Goal: Task Accomplishment & Management: Manage account settings

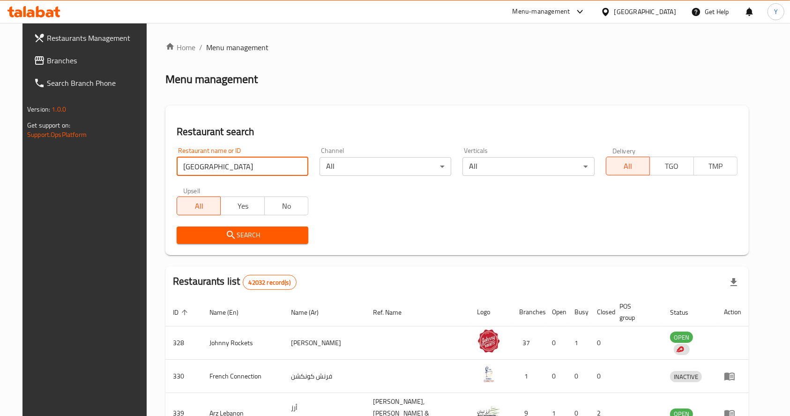
type input "lahore village"
click button "Search" at bounding box center [243, 234] width 132 height 17
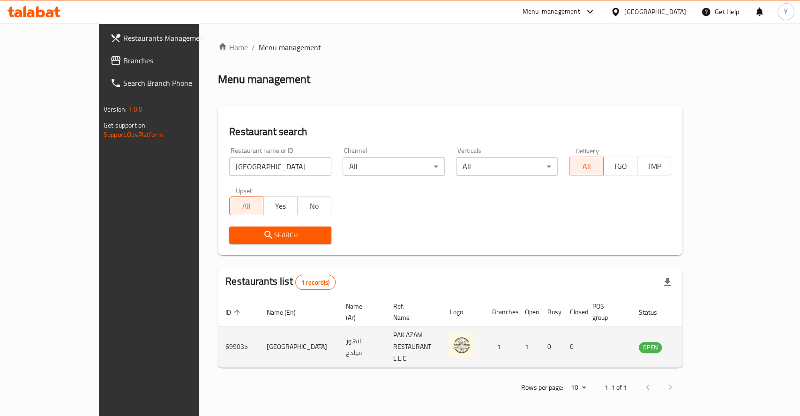
click at [713, 339] on td "enhanced table" at bounding box center [697, 346] width 32 height 41
click at [699, 341] on icon "enhanced table" at bounding box center [693, 346] width 11 height 11
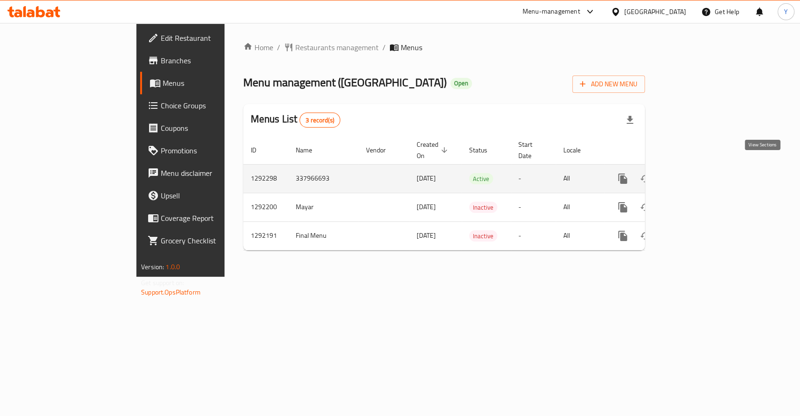
click at [696, 173] on icon "enhanced table" at bounding box center [690, 178] width 11 height 11
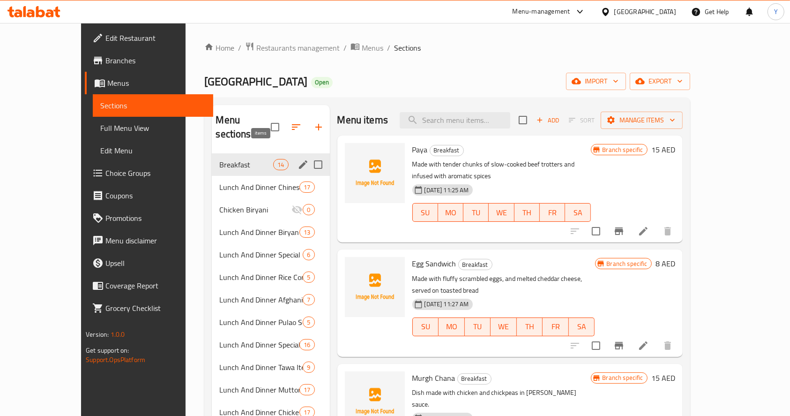
click at [274, 160] on span "14" at bounding box center [281, 164] width 14 height 9
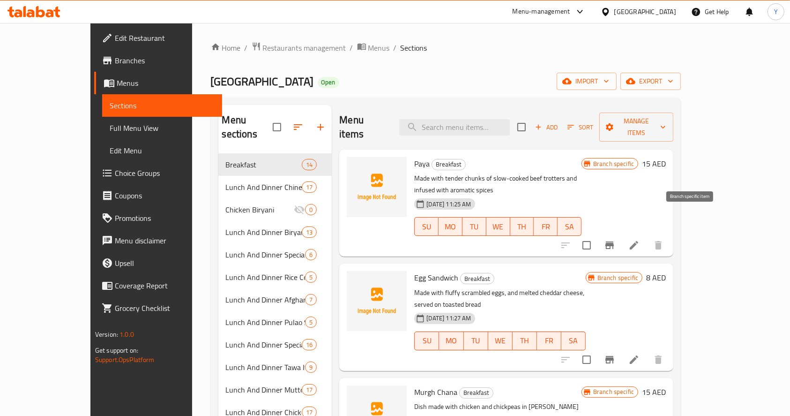
click at [614, 241] on icon "Branch-specific-item" at bounding box center [610, 244] width 8 height 7
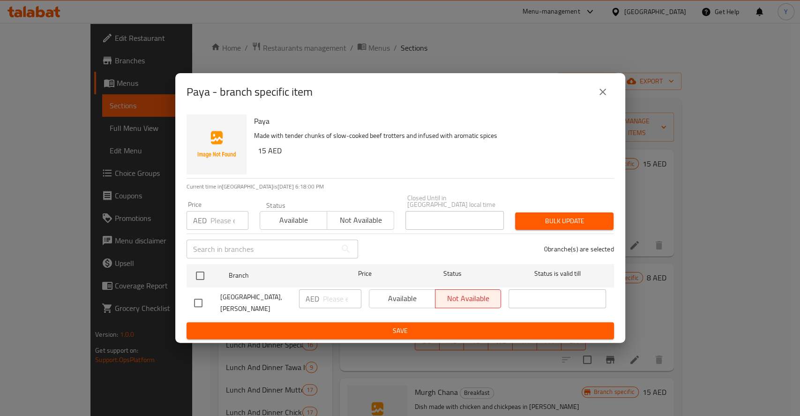
click at [604, 94] on icon "close" at bounding box center [602, 92] width 7 height 7
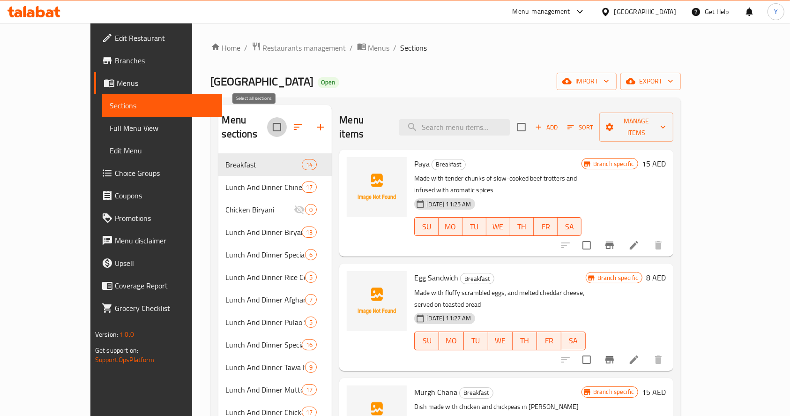
click at [267, 120] on input "checkbox" at bounding box center [277, 127] width 20 height 20
checkbox input "true"
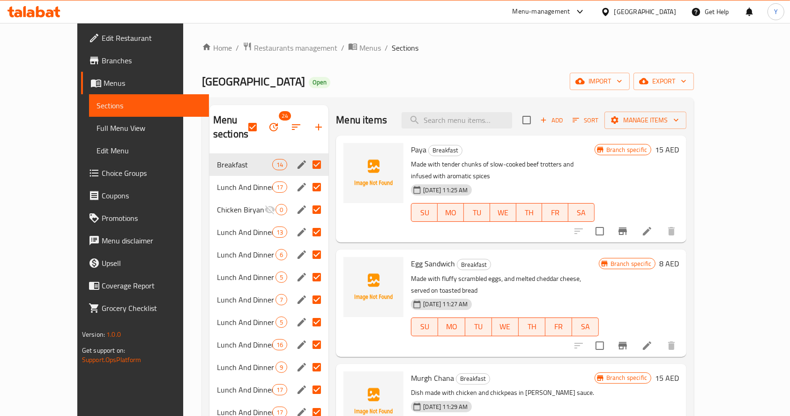
click at [102, 63] on span "Branches" at bounding box center [152, 60] width 100 height 11
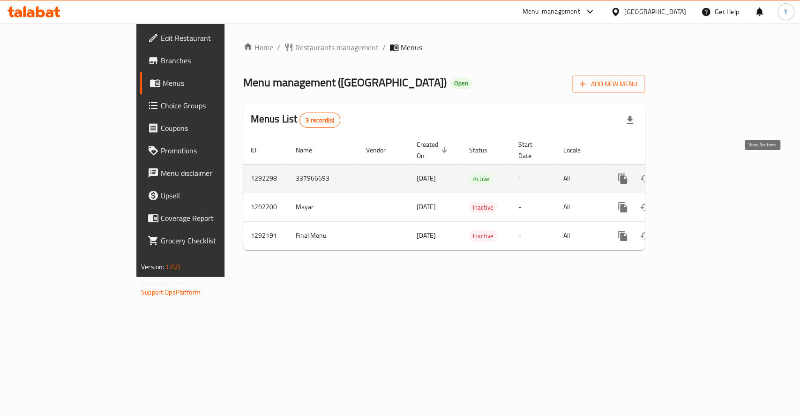
click at [702, 168] on link "enhanced table" at bounding box center [690, 178] width 22 height 22
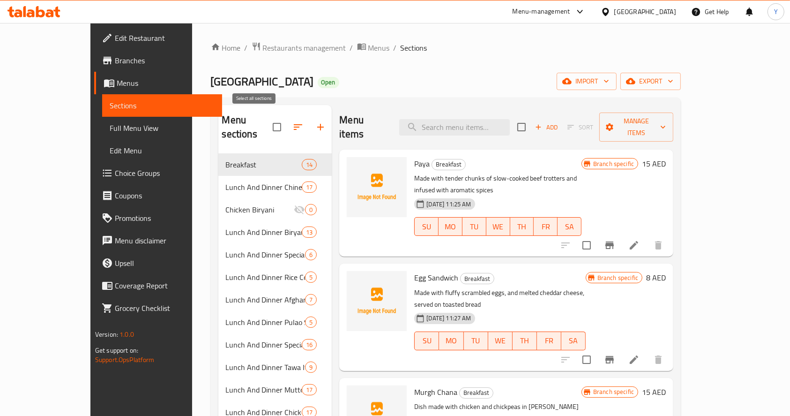
click at [267, 122] on input "checkbox" at bounding box center [277, 127] width 20 height 20
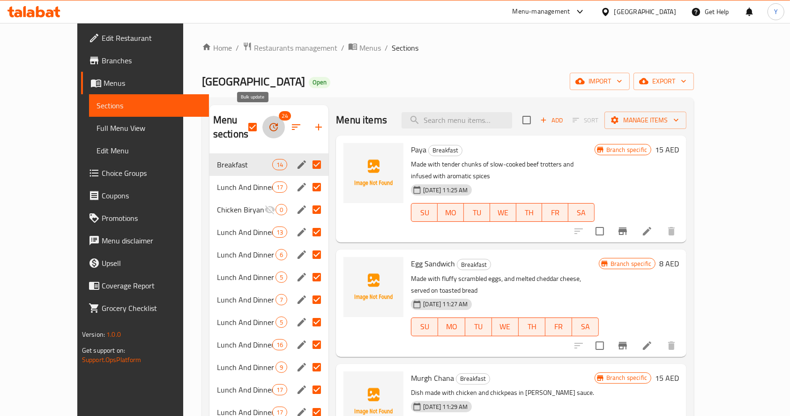
click at [270, 123] on icon "button" at bounding box center [274, 127] width 8 height 8
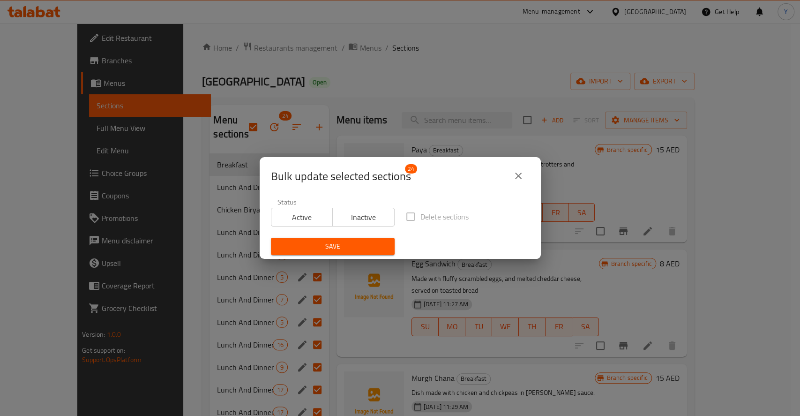
click at [292, 220] on span "Active" at bounding box center [302, 217] width 54 height 14
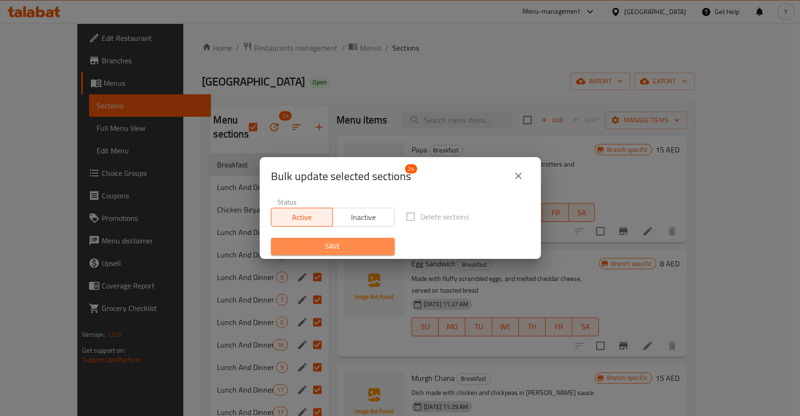
click at [345, 252] on span "Save" at bounding box center [332, 246] width 109 height 12
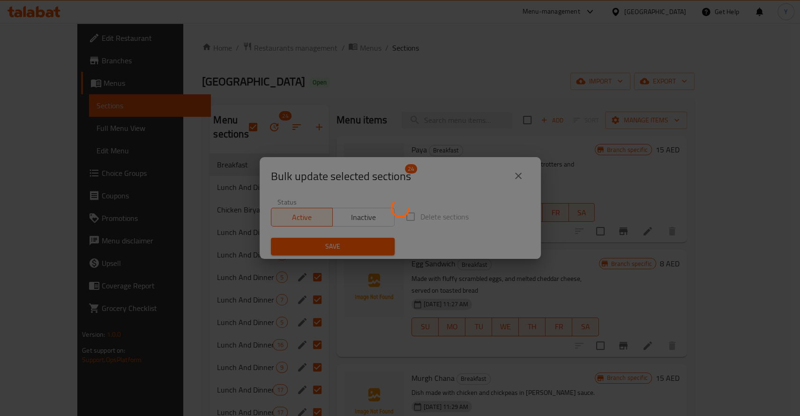
checkbox input "false"
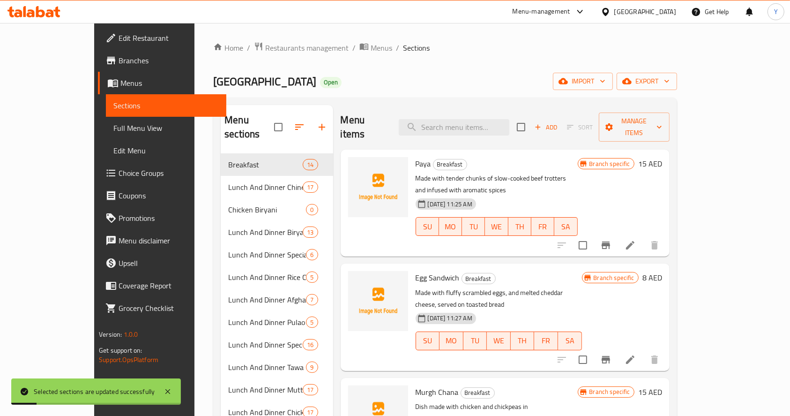
click at [610, 241] on icon "Branch-specific-item" at bounding box center [606, 244] width 8 height 7
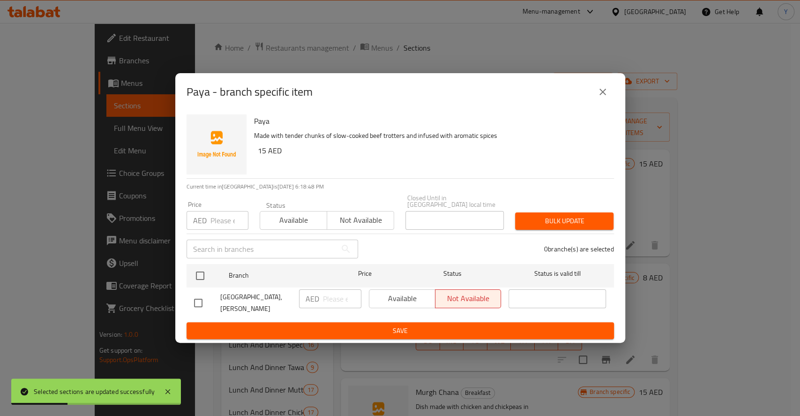
click at [599, 97] on icon "close" at bounding box center [602, 91] width 11 height 11
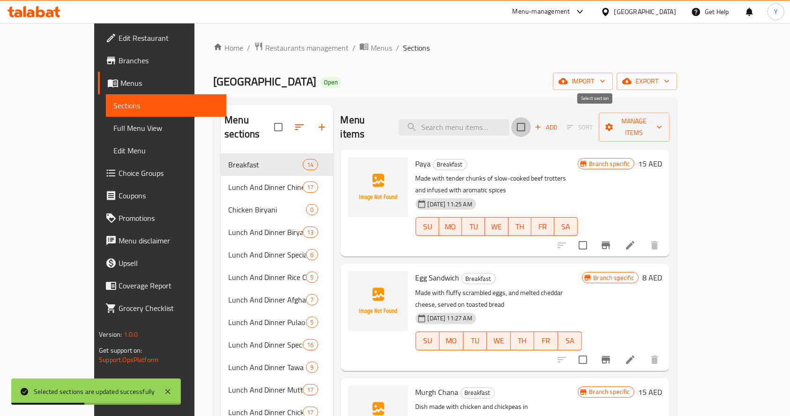
click at [531, 125] on input "checkbox" at bounding box center [521, 127] width 20 height 20
checkbox input "true"
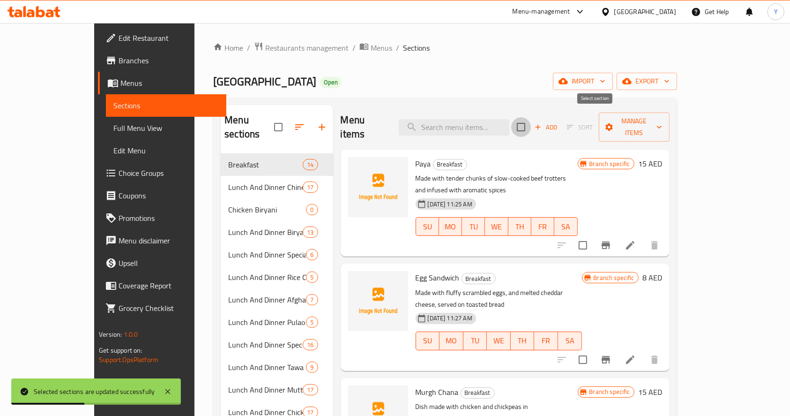
checkbox input "true"
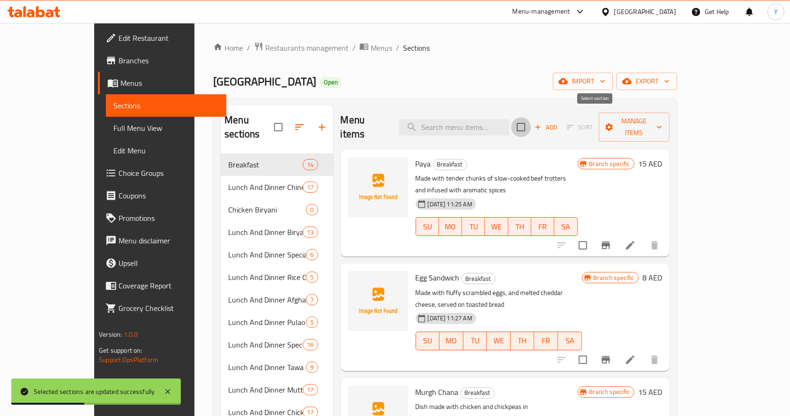
checkbox input "true"
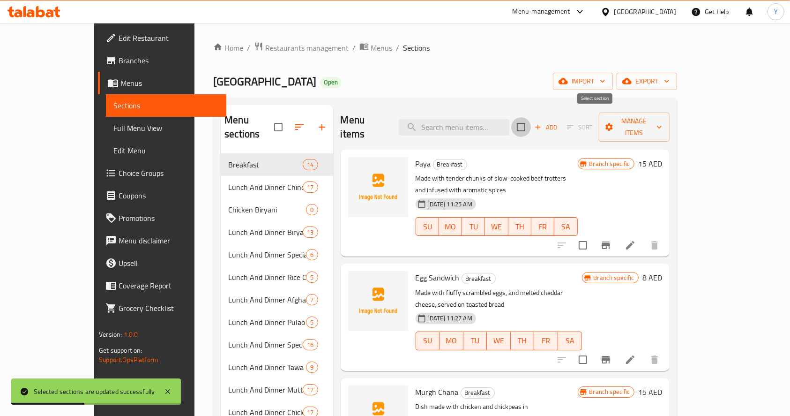
checkbox input "true"
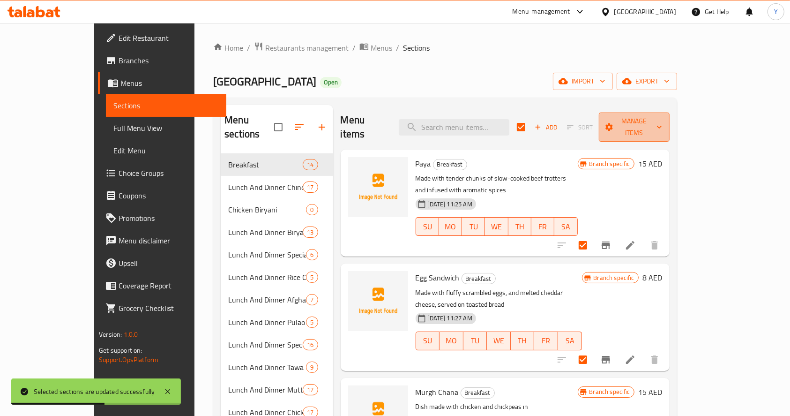
click at [662, 118] on span "Manage items" at bounding box center [634, 126] width 55 height 23
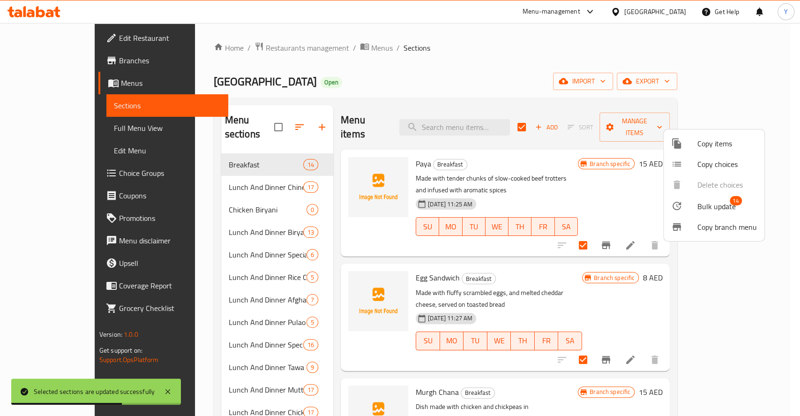
click at [703, 209] on span "Bulk update" at bounding box center [716, 206] width 38 height 11
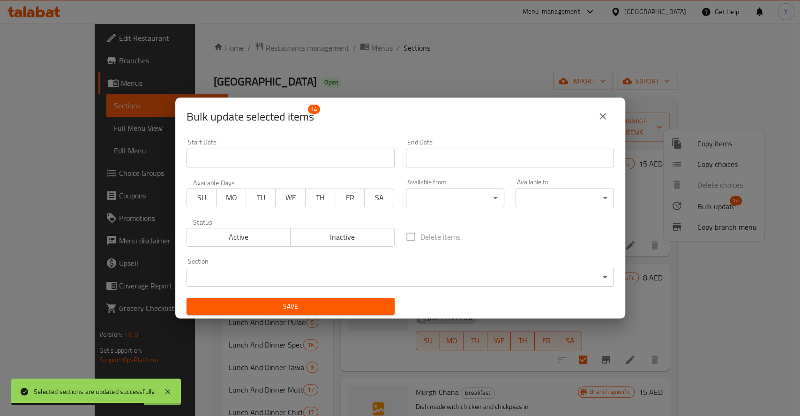
click at [265, 232] on span "Active" at bounding box center [239, 237] width 97 height 14
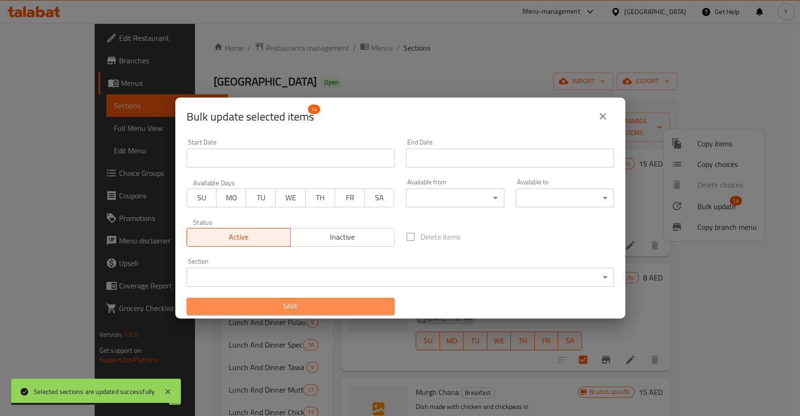
click at [317, 302] on span "Save" at bounding box center [290, 306] width 193 height 12
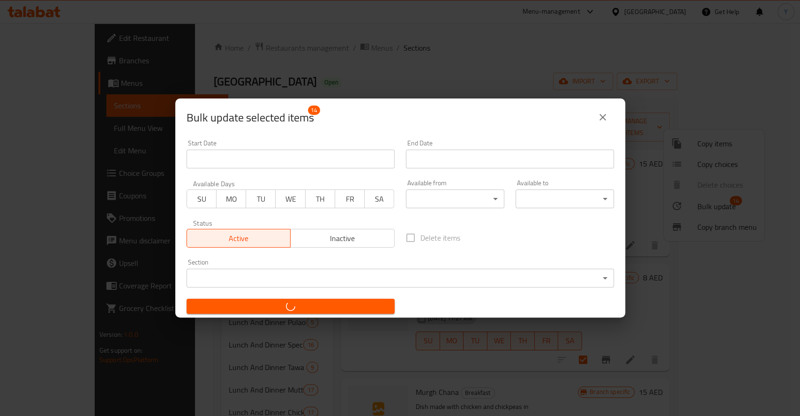
checkbox input "false"
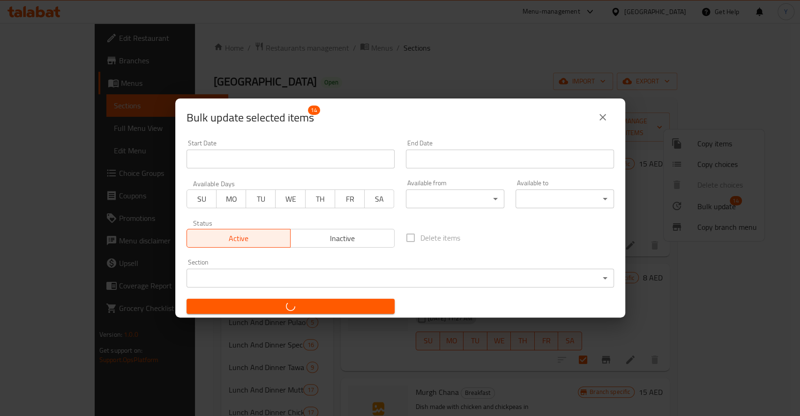
checkbox input "false"
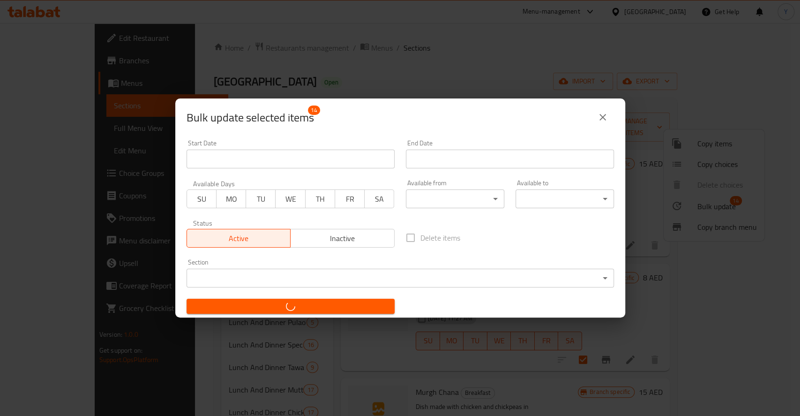
checkbox input "false"
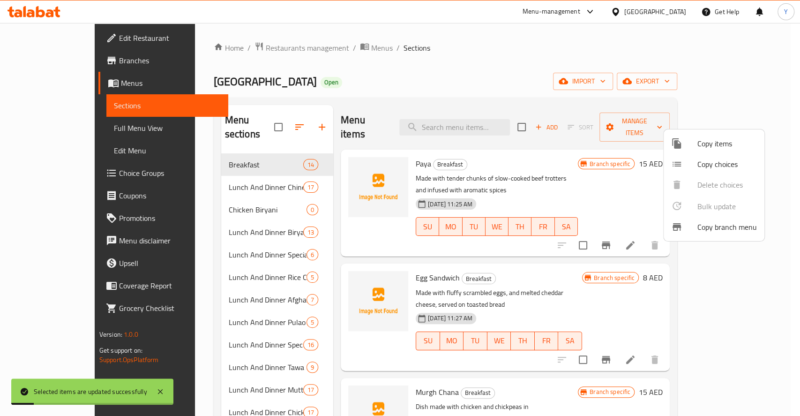
click at [581, 54] on div at bounding box center [400, 208] width 800 height 416
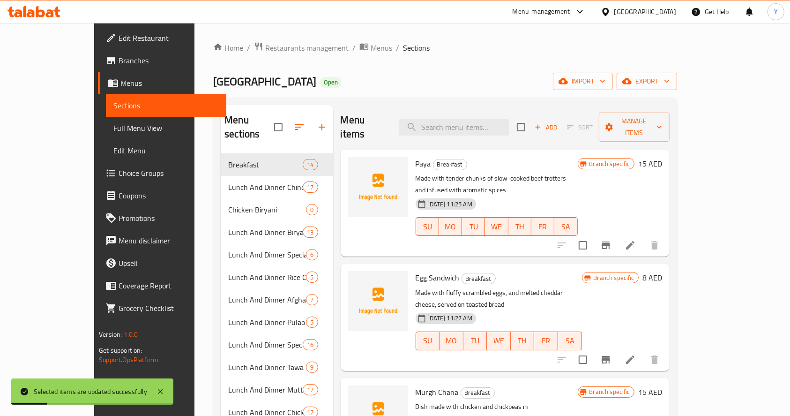
click at [612, 240] on icon "Branch-specific-item" at bounding box center [605, 245] width 11 height 11
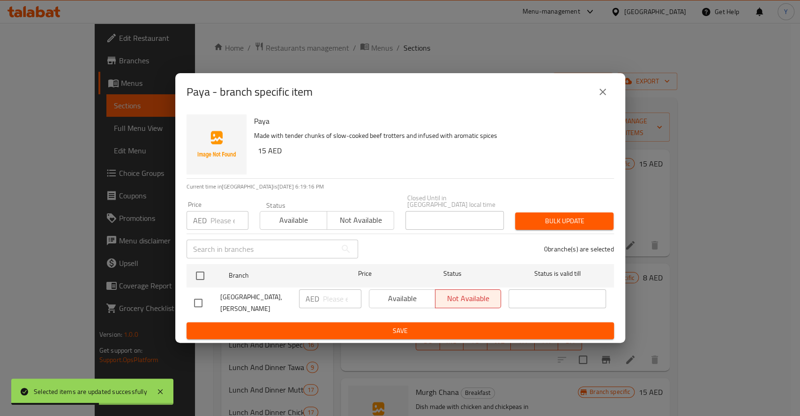
click at [599, 87] on button "close" at bounding box center [603, 92] width 22 height 22
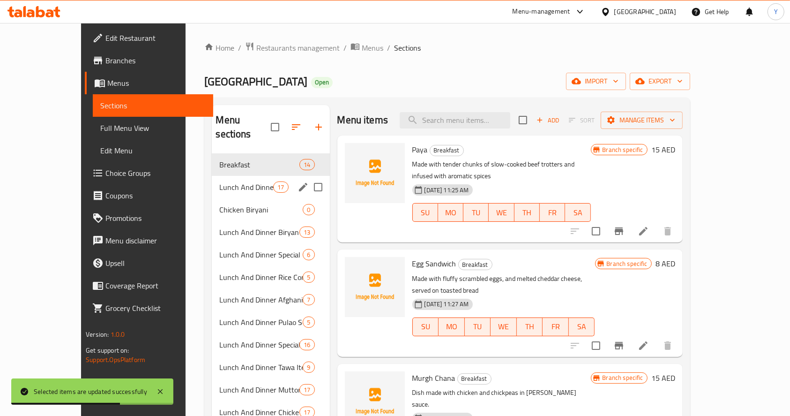
click at [219, 181] on span "Lunch And Dinner Chinese Dishes Section" at bounding box center [246, 186] width 54 height 11
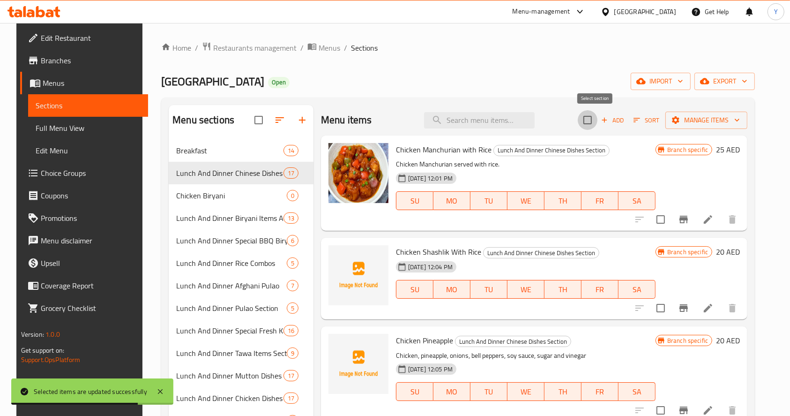
click at [596, 117] on input "checkbox" at bounding box center [588, 120] width 20 height 20
checkbox input "true"
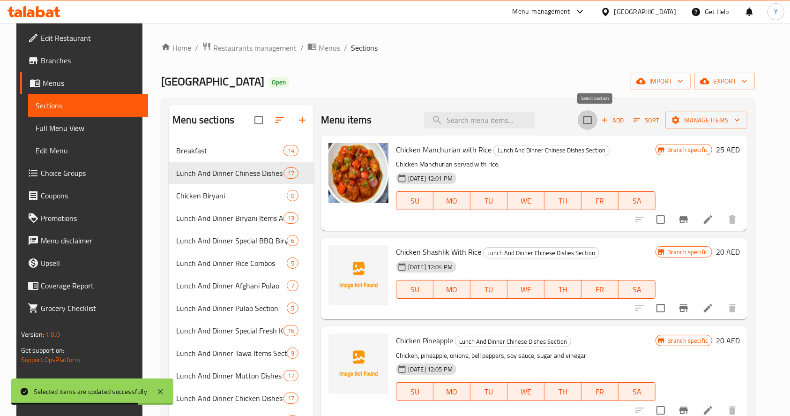
checkbox input "true"
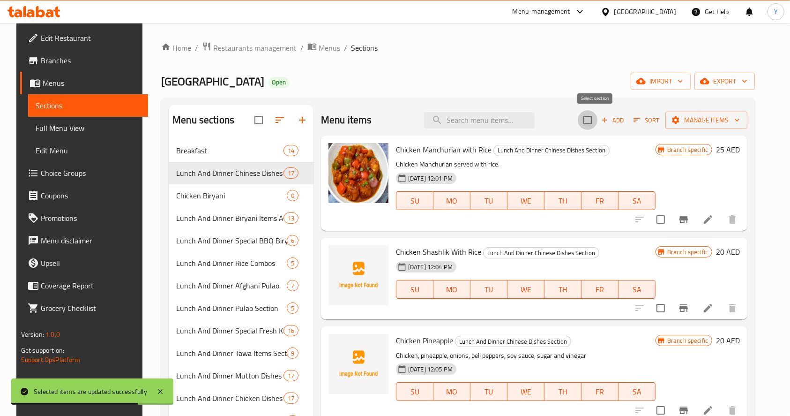
checkbox input "true"
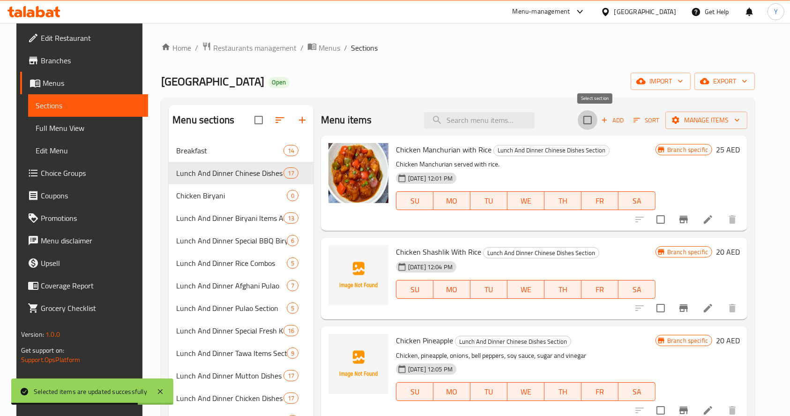
checkbox input "true"
click at [710, 124] on span "Manage items" at bounding box center [706, 120] width 67 height 12
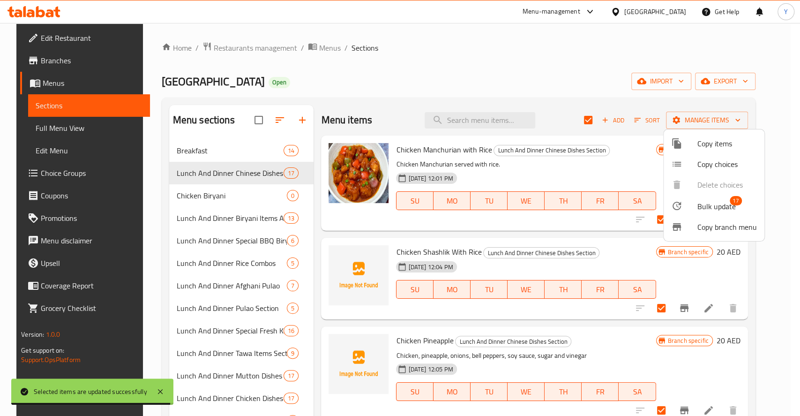
click at [714, 208] on span "Bulk update" at bounding box center [716, 206] width 38 height 11
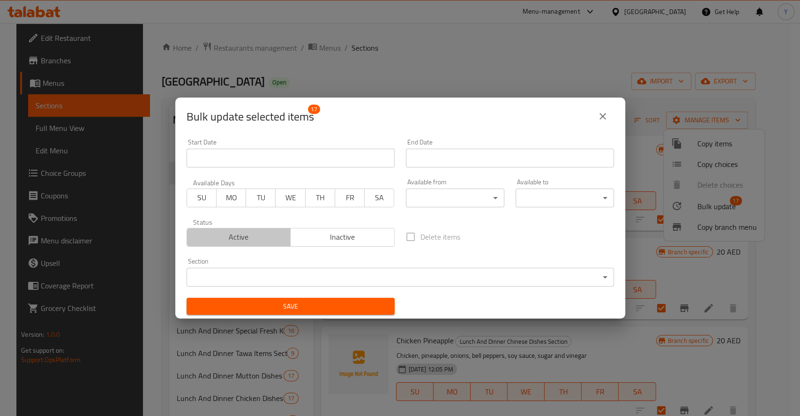
click at [255, 243] on span "Active" at bounding box center [239, 237] width 97 height 14
click at [319, 305] on span "Save" at bounding box center [290, 306] width 193 height 12
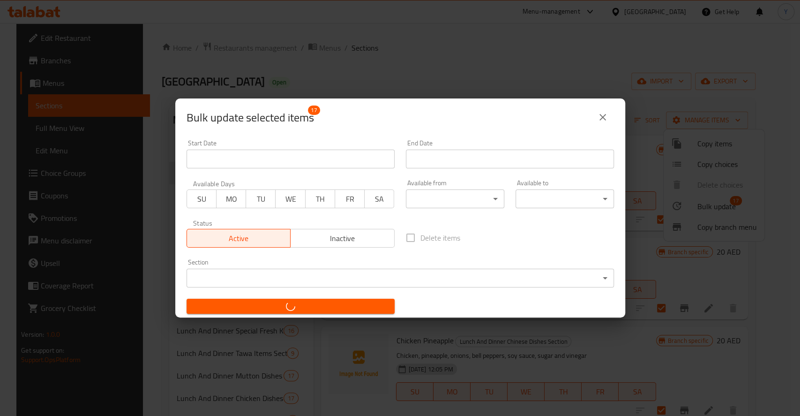
checkbox input "false"
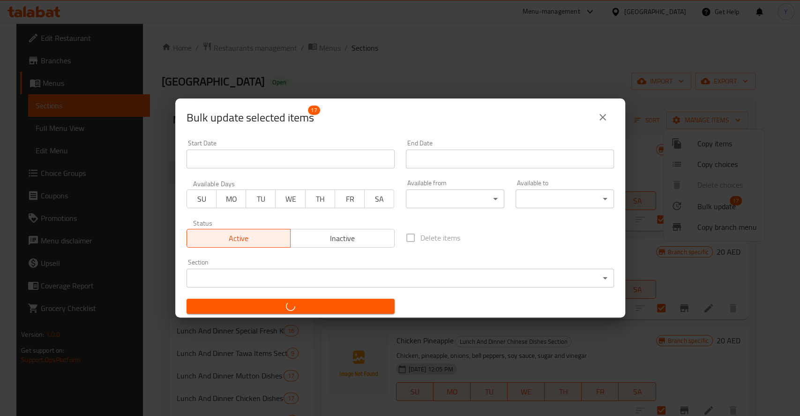
checkbox input "false"
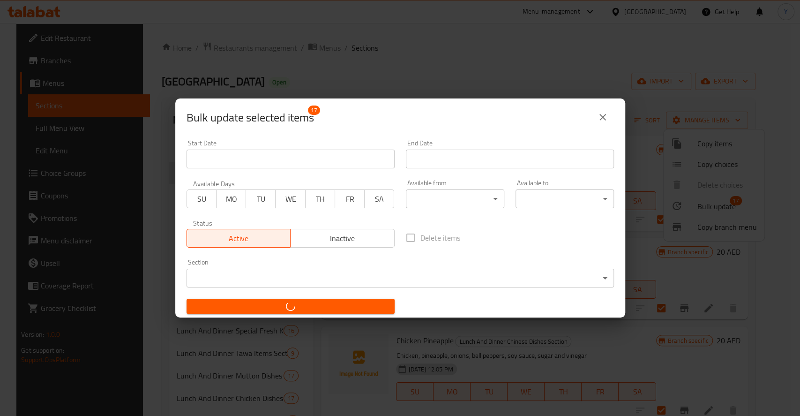
checkbox input "false"
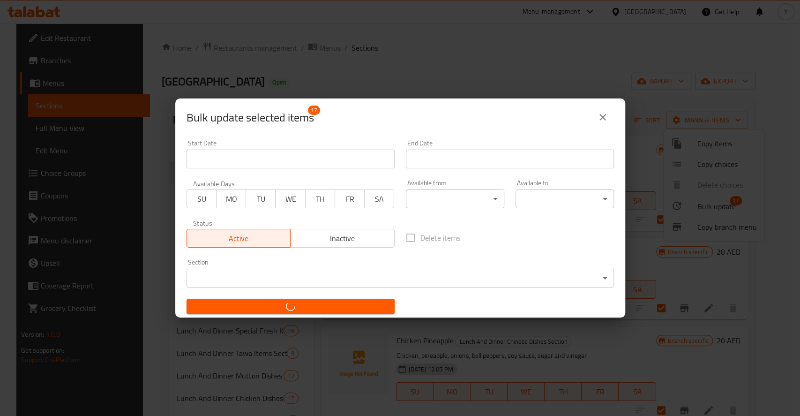
checkbox input "false"
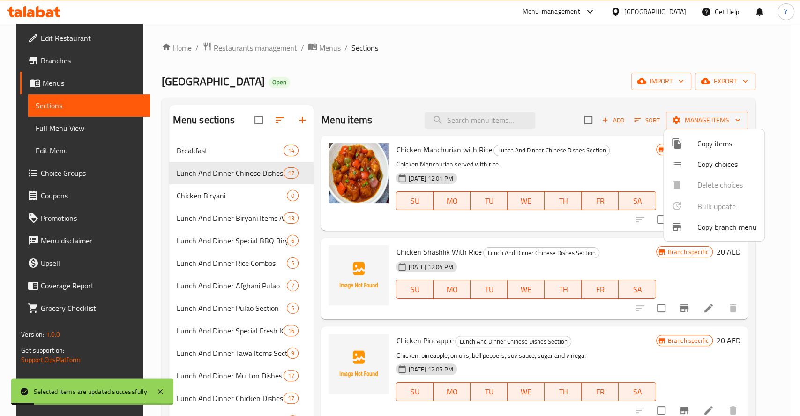
click at [581, 55] on div at bounding box center [400, 208] width 800 height 416
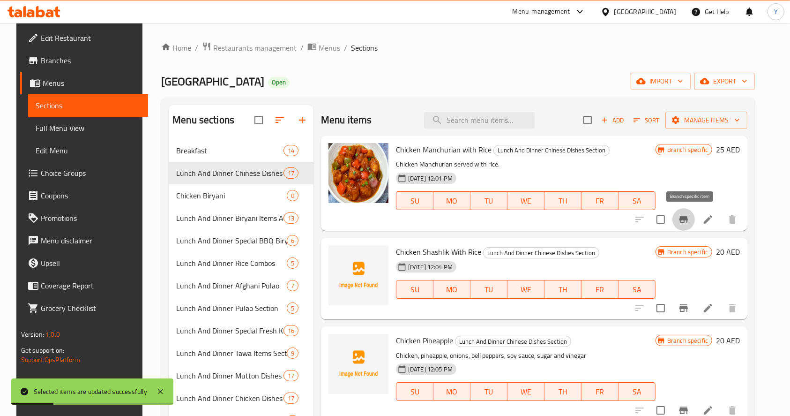
click at [689, 220] on icon "Branch-specific-item" at bounding box center [683, 219] width 11 height 11
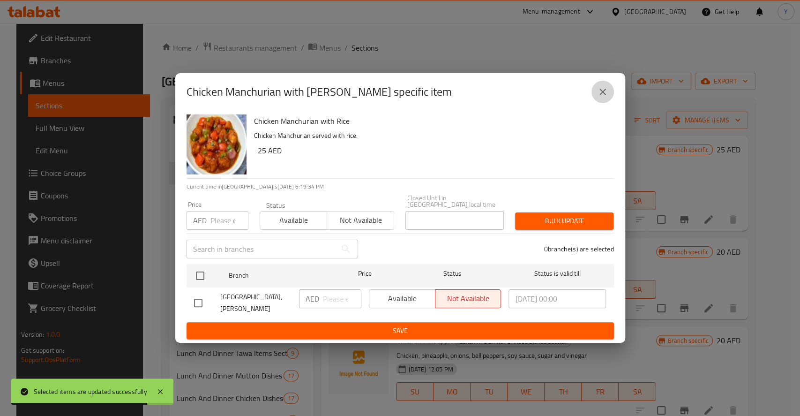
click at [607, 97] on icon "close" at bounding box center [602, 91] width 11 height 11
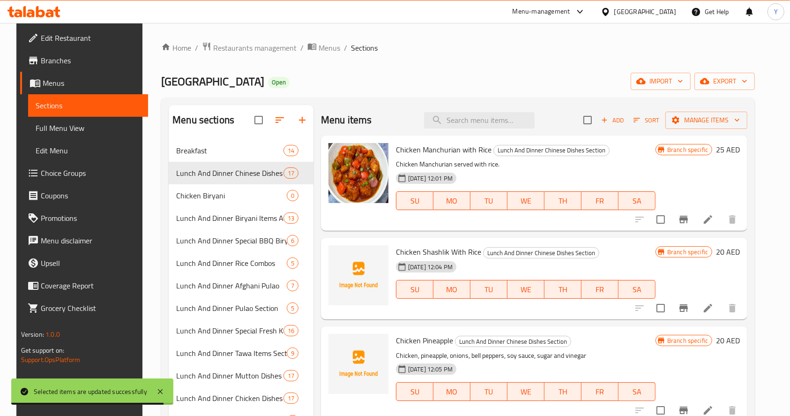
click at [688, 220] on icon "Branch-specific-item" at bounding box center [684, 219] width 8 height 7
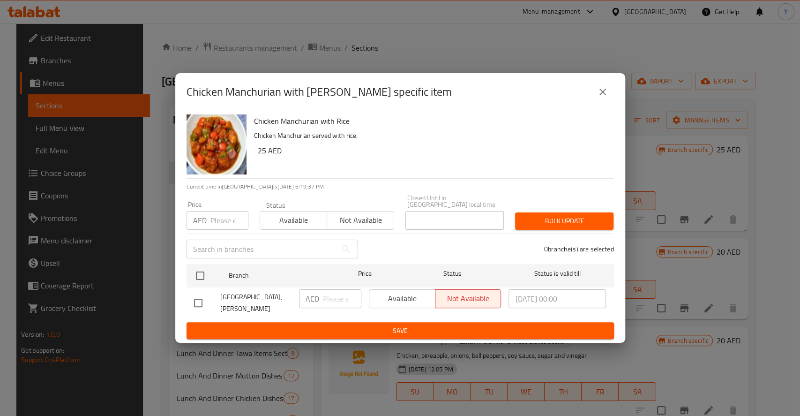
click at [599, 97] on icon "close" at bounding box center [602, 91] width 11 height 11
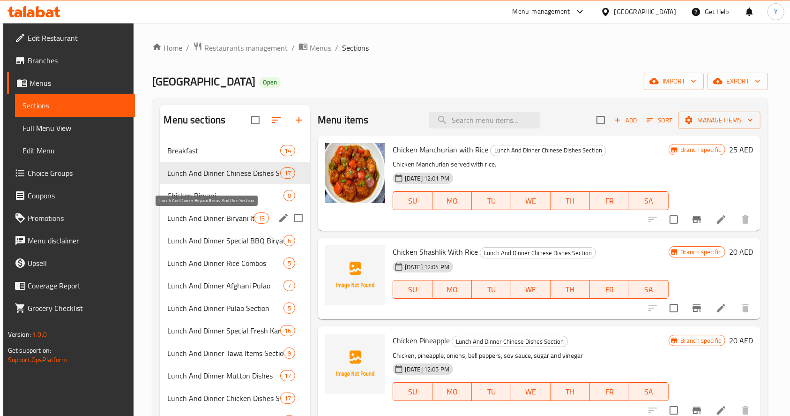
click at [222, 215] on span "Lunch And Dinner Biryani Items And Rice Section" at bounding box center [210, 217] width 86 height 11
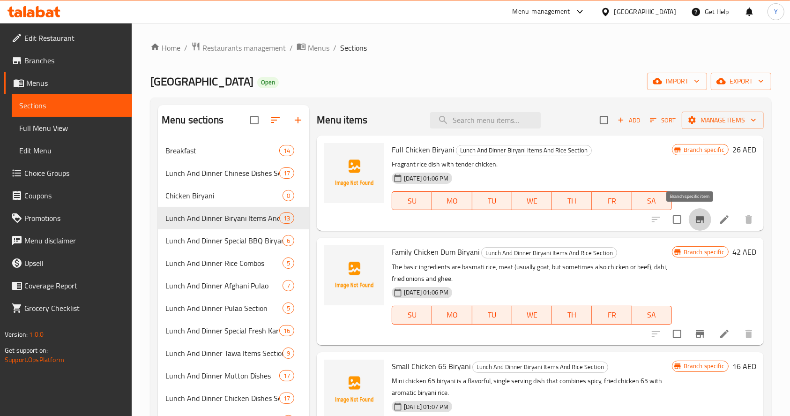
click at [695, 217] on icon "Branch-specific-item" at bounding box center [700, 219] width 11 height 11
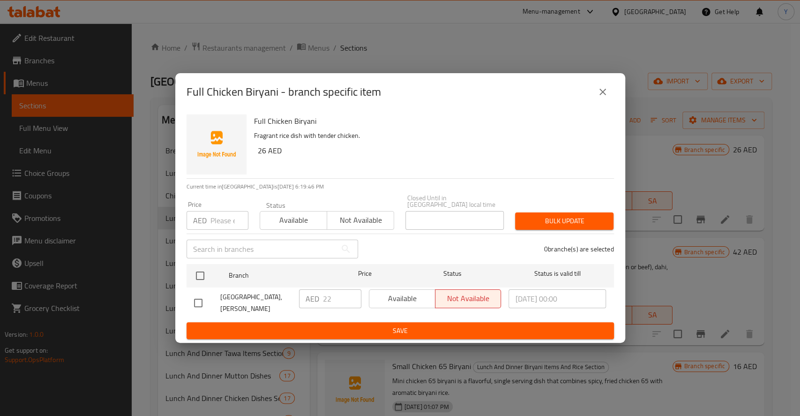
click at [603, 97] on icon "close" at bounding box center [602, 91] width 11 height 11
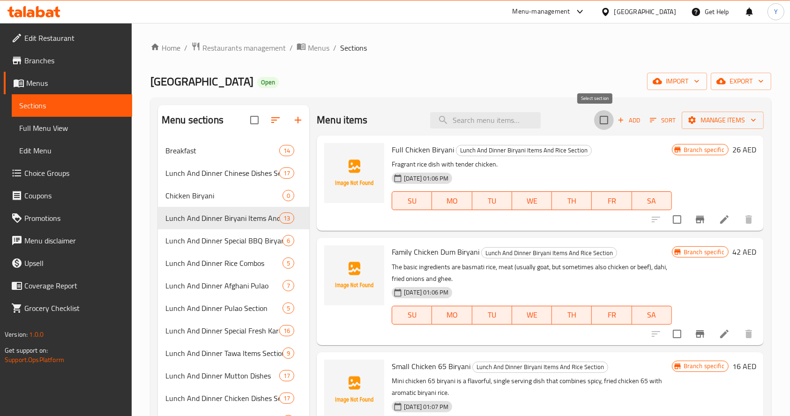
click at [594, 118] on input "checkbox" at bounding box center [604, 120] width 20 height 20
checkbox input "true"
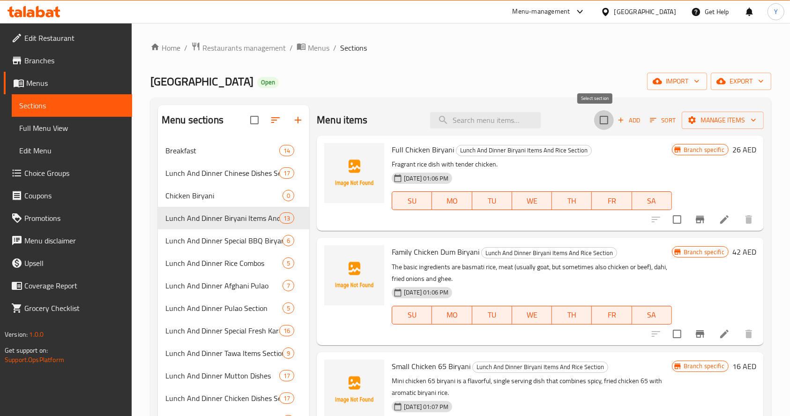
checkbox input "true"
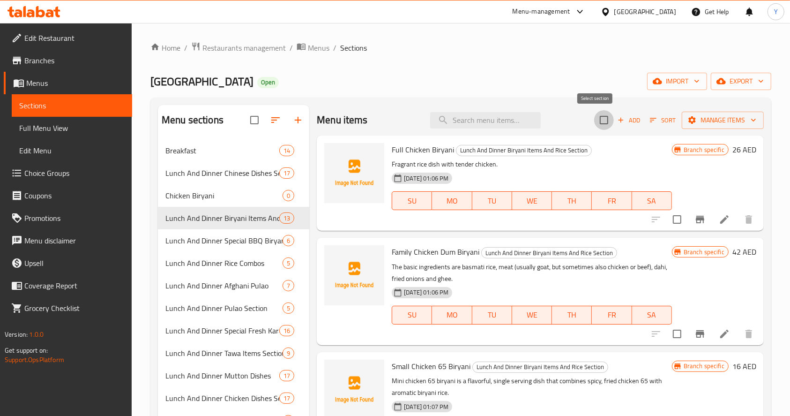
checkbox input "true"
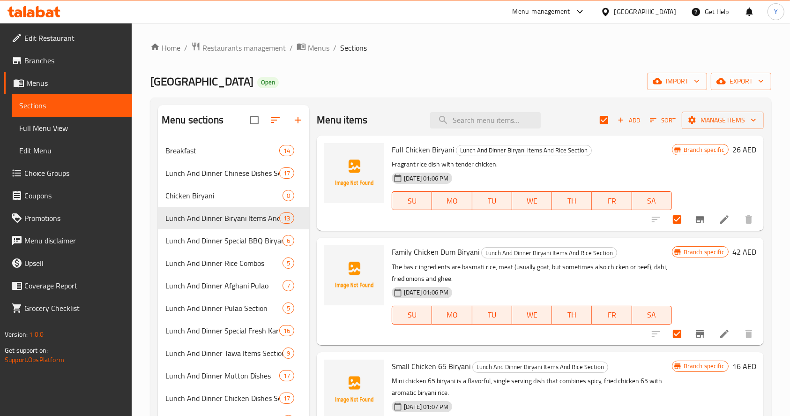
click at [720, 132] on div "Menu items Add Sort Manage items" at bounding box center [540, 120] width 447 height 30
click at [706, 120] on span "Manage items" at bounding box center [722, 120] width 67 height 12
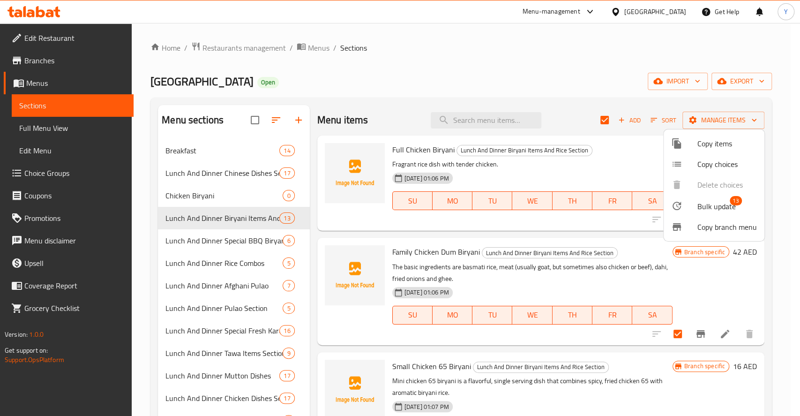
click at [704, 207] on span "Bulk update" at bounding box center [716, 206] width 38 height 11
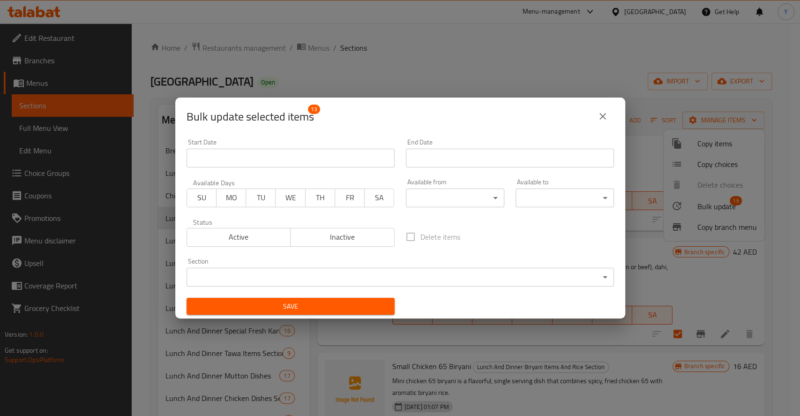
click at [266, 239] on span "Active" at bounding box center [239, 237] width 97 height 14
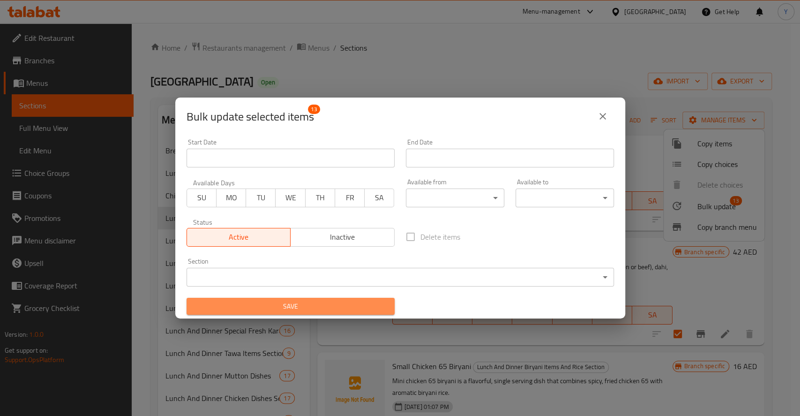
click at [294, 311] on span "Save" at bounding box center [290, 306] width 193 height 12
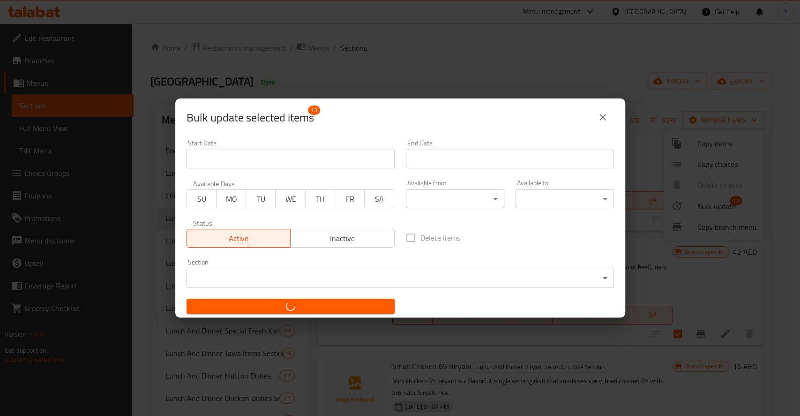
checkbox input "false"
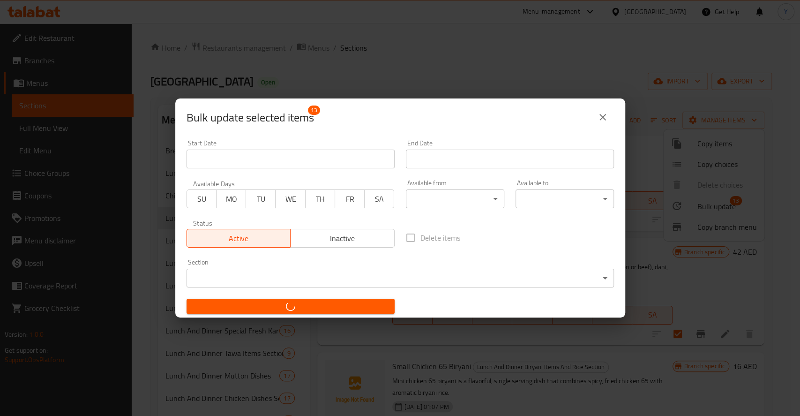
checkbox input "false"
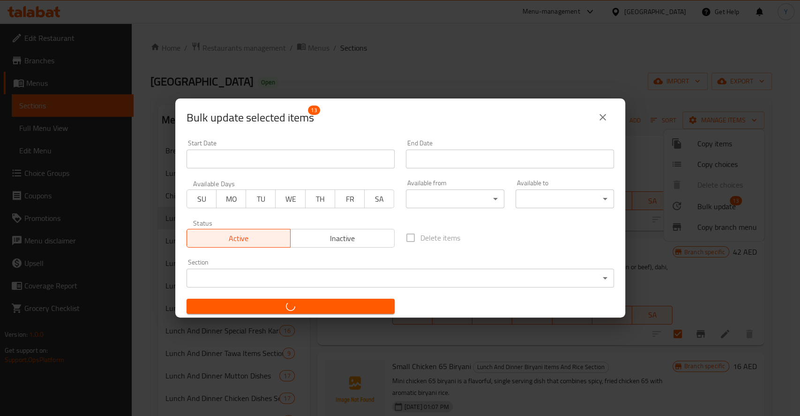
checkbox input "false"
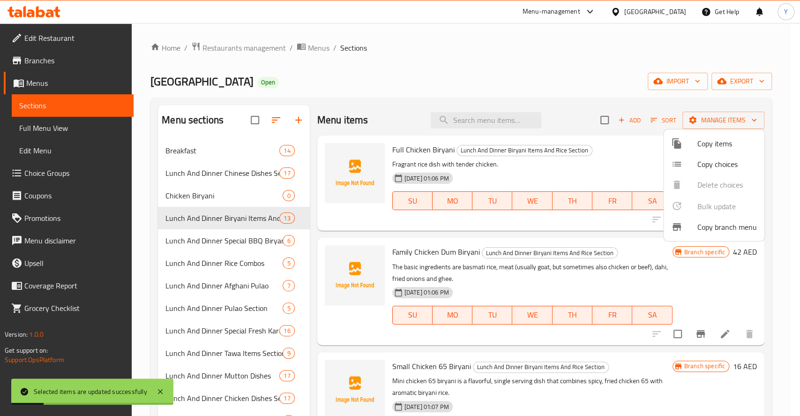
click at [240, 241] on div at bounding box center [400, 208] width 800 height 416
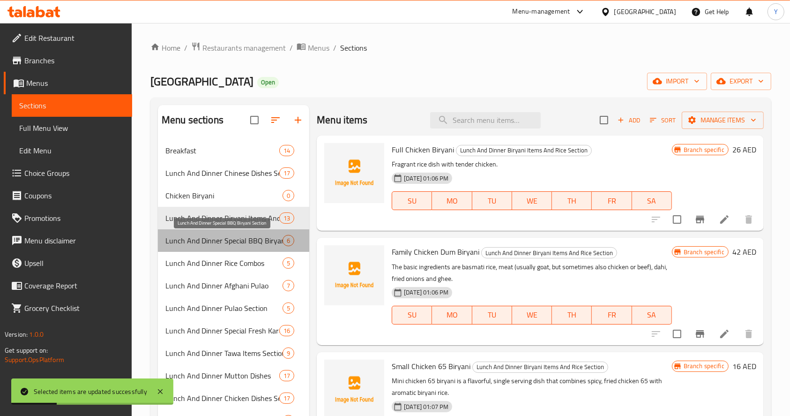
click at [240, 241] on span "Lunch And Dinner Special BBQ Biryani Section" at bounding box center [223, 240] width 117 height 11
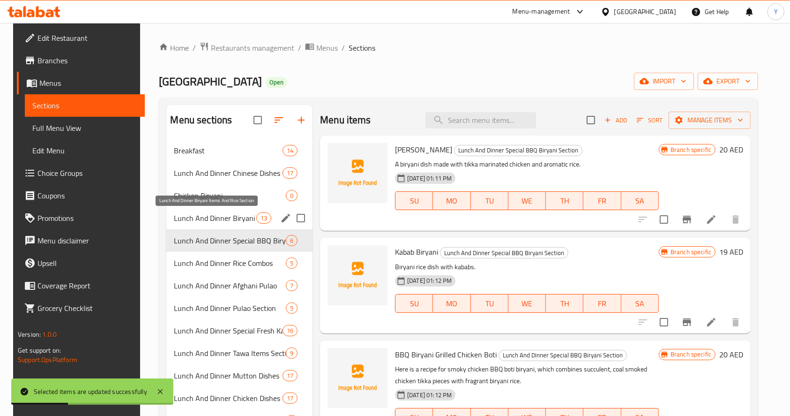
click at [231, 220] on span "Lunch And Dinner Biryani Items And Rice Section" at bounding box center [215, 217] width 82 height 11
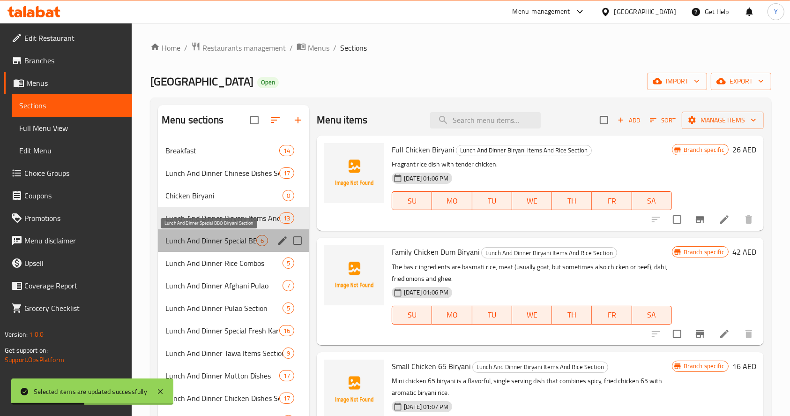
click at [237, 236] on span "Lunch And Dinner Special BBQ Biryani Section" at bounding box center [210, 240] width 91 height 11
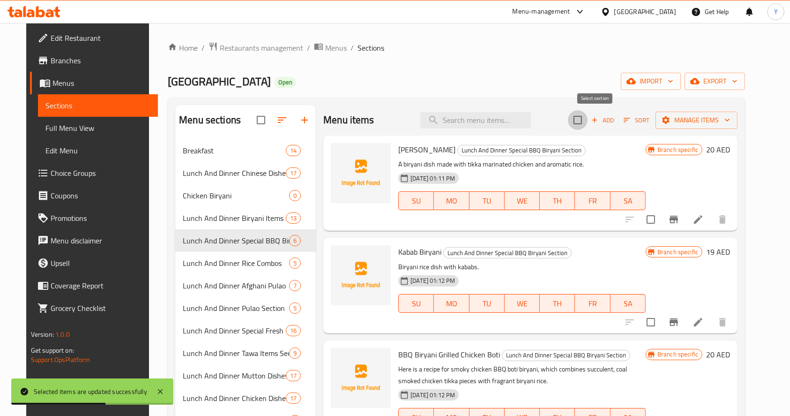
click at [588, 118] on input "checkbox" at bounding box center [578, 120] width 20 height 20
checkbox input "true"
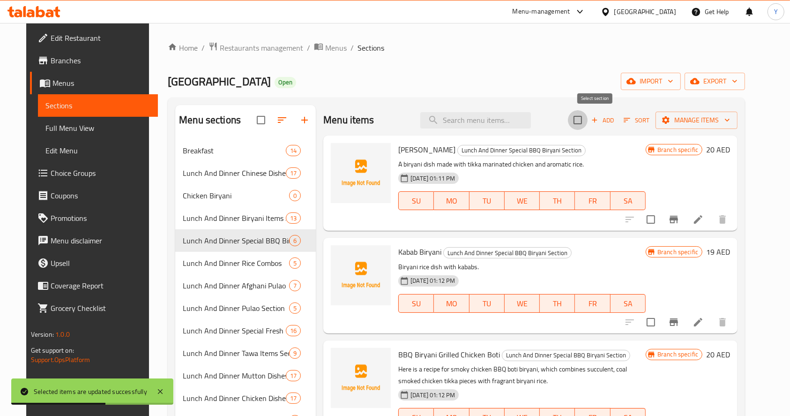
checkbox input "true"
click at [711, 113] on button "Manage items" at bounding box center [697, 120] width 82 height 17
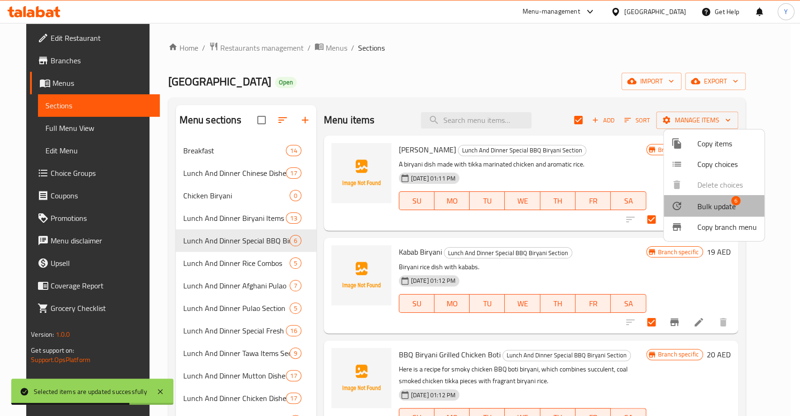
click at [682, 212] on li "Bulk update 6" at bounding box center [714, 206] width 101 height 22
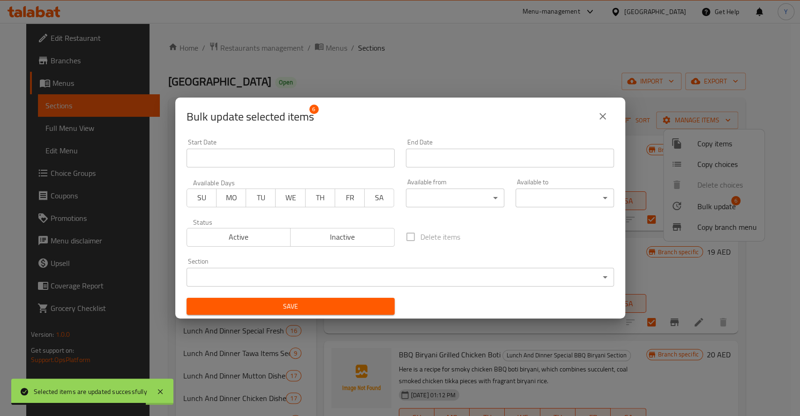
click at [235, 231] on span "Active" at bounding box center [239, 237] width 97 height 14
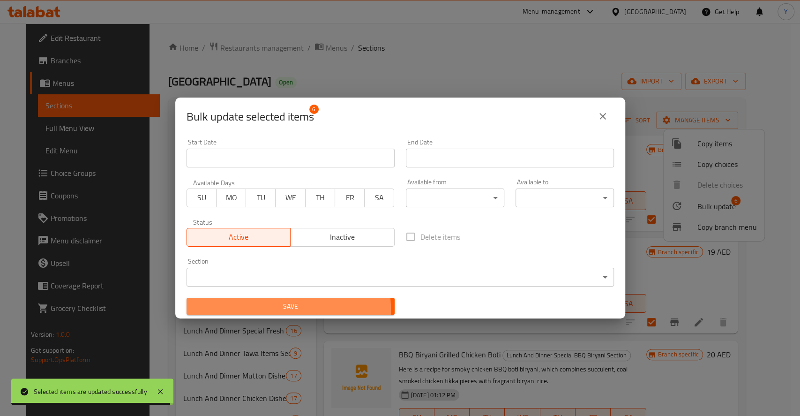
click at [257, 310] on span "Save" at bounding box center [290, 306] width 193 height 12
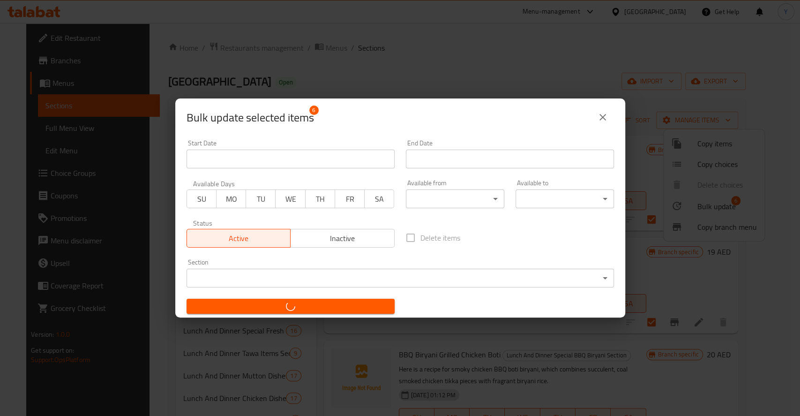
checkbox input "false"
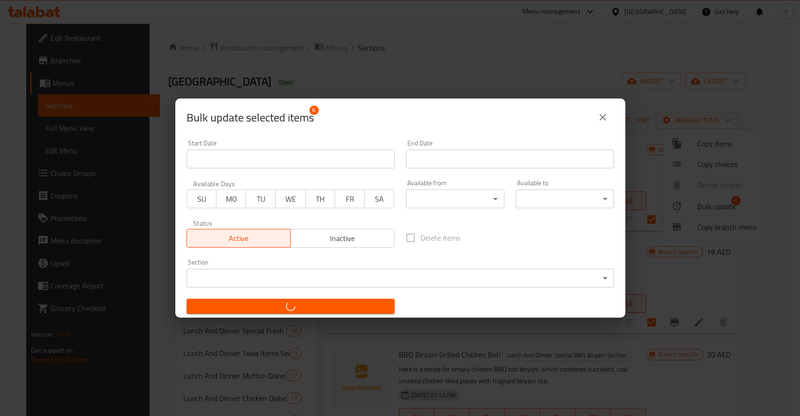
checkbox input "false"
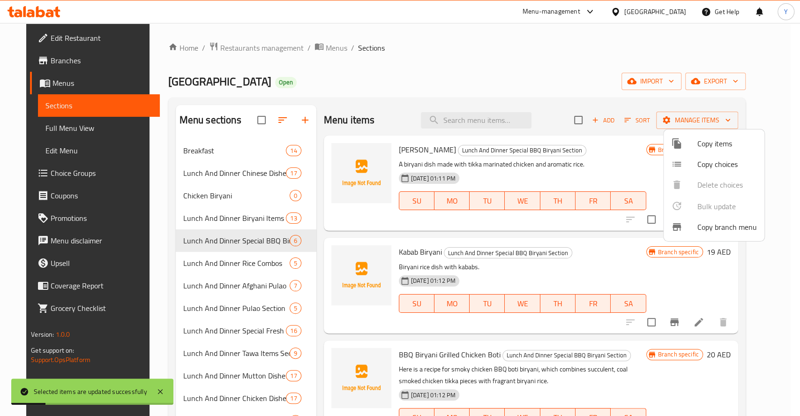
click at [483, 89] on div at bounding box center [400, 208] width 800 height 416
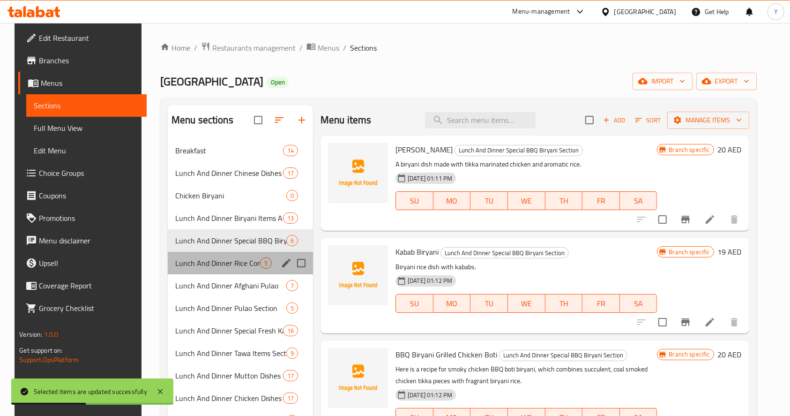
click at [212, 270] on div "Lunch And Dinner Rice Combos 5" at bounding box center [240, 263] width 145 height 22
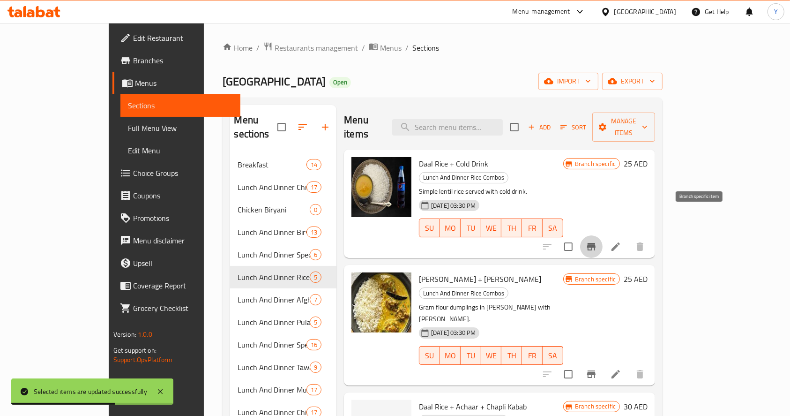
click at [597, 241] on icon "Branch-specific-item" at bounding box center [591, 246] width 11 height 11
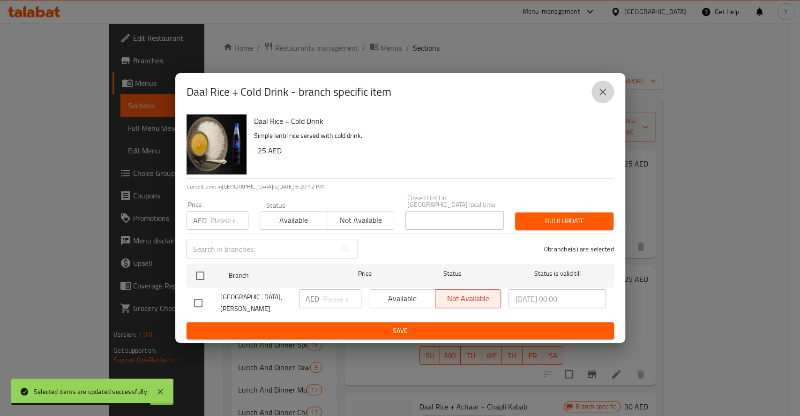
click at [599, 90] on icon "close" at bounding box center [602, 91] width 11 height 11
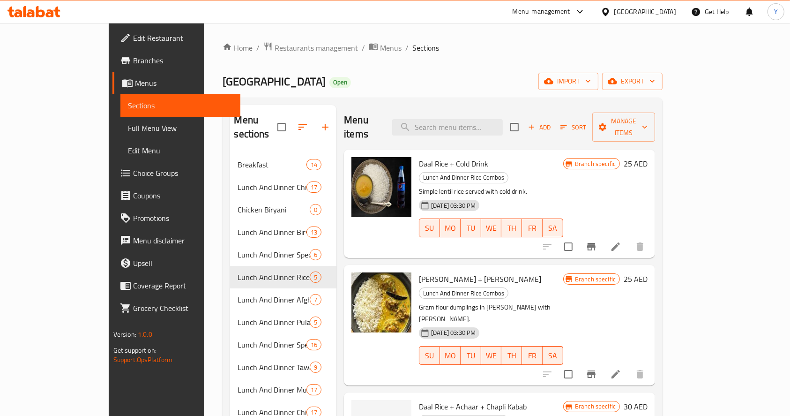
click at [133, 56] on span "Branches" at bounding box center [183, 60] width 100 height 11
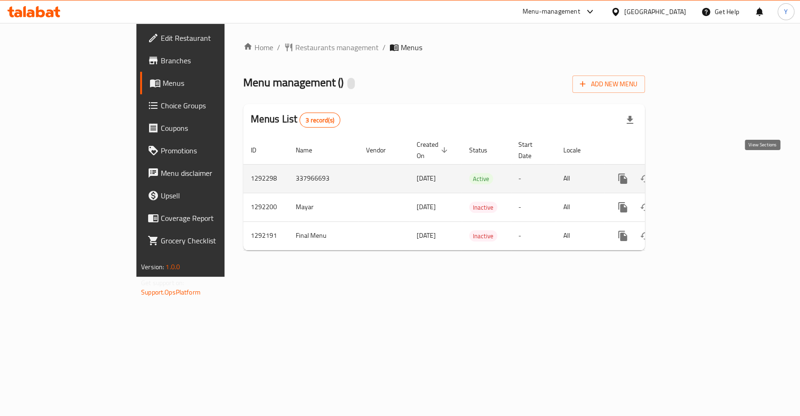
click at [696, 173] on icon "enhanced table" at bounding box center [690, 178] width 11 height 11
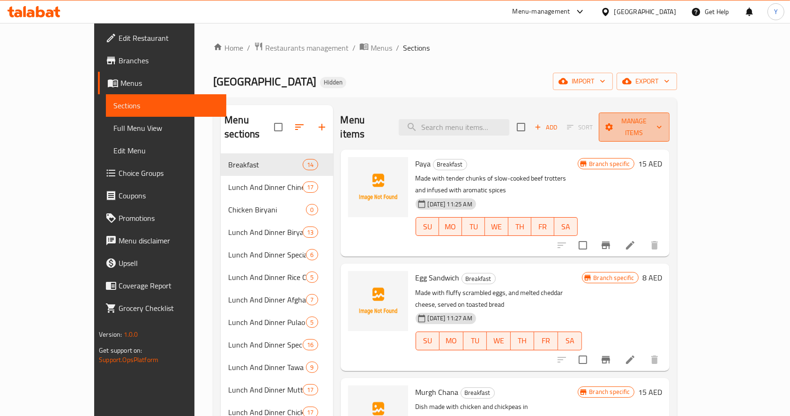
click at [662, 122] on span "Manage items" at bounding box center [634, 126] width 55 height 23
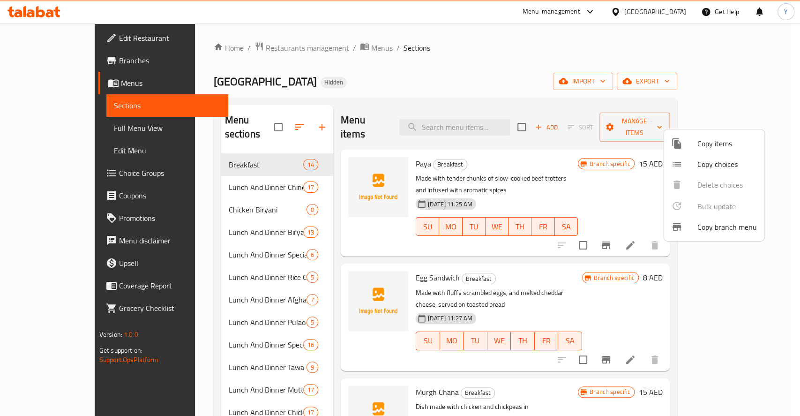
click at [739, 78] on div at bounding box center [400, 208] width 800 height 416
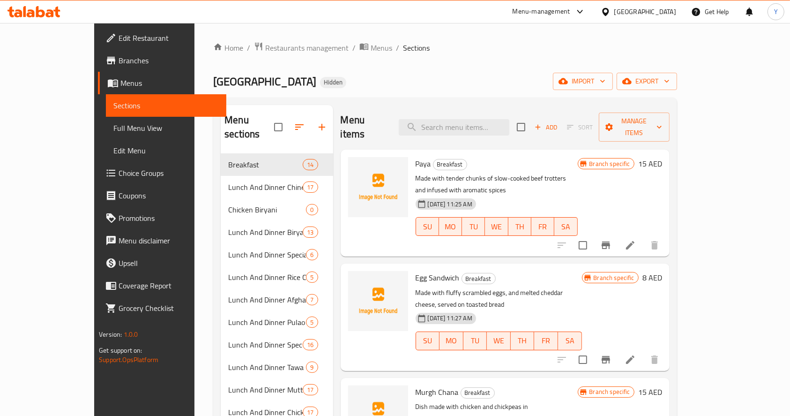
click at [670, 78] on span "export" at bounding box center [646, 81] width 45 height 12
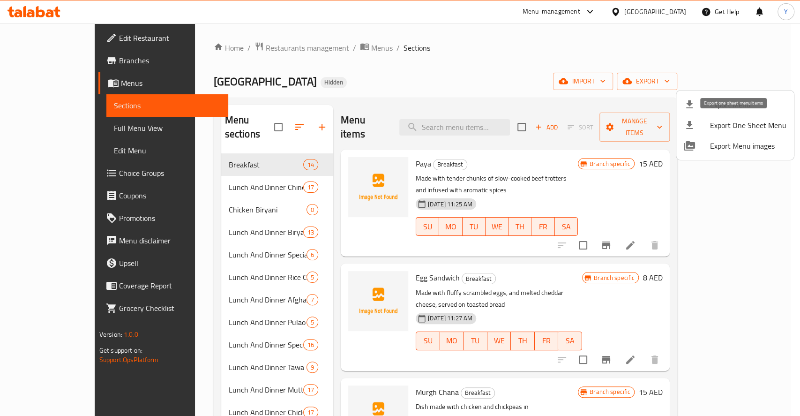
click at [729, 125] on span "Export One Sheet Menu" at bounding box center [748, 125] width 76 height 11
click at [264, 45] on div at bounding box center [400, 208] width 800 height 416
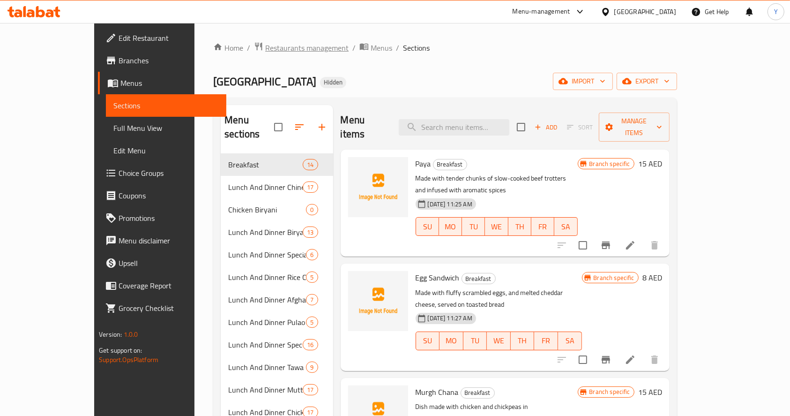
click at [265, 45] on span "Restaurants management" at bounding box center [306, 47] width 83 height 11
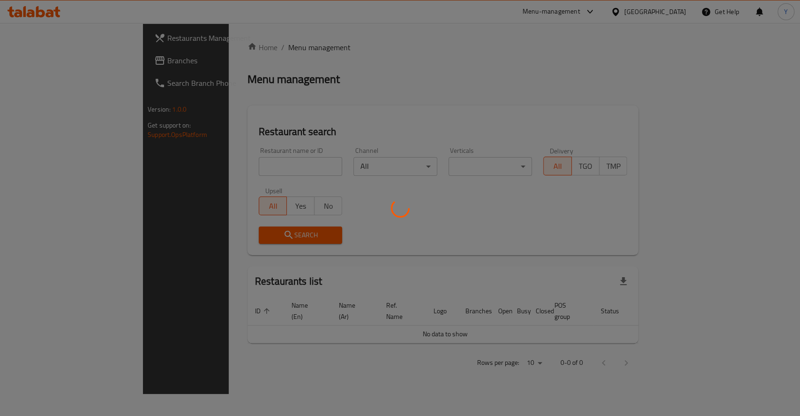
click at [242, 166] on div at bounding box center [400, 208] width 800 height 416
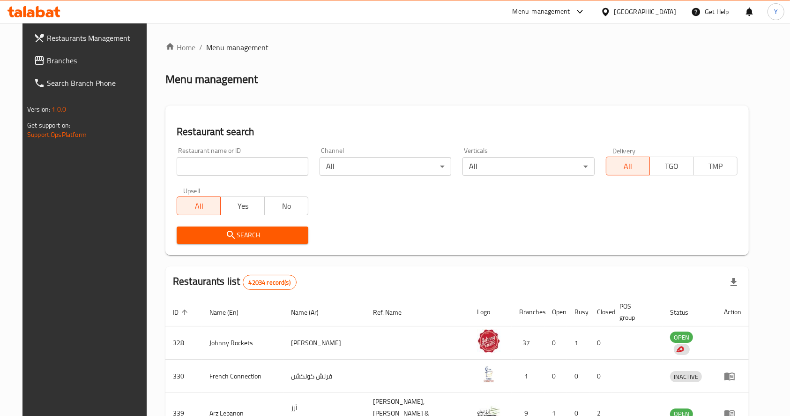
click at [242, 166] on input "search" at bounding box center [243, 166] width 132 height 19
type input "pukhtoon"
click button "Search" at bounding box center [243, 234] width 132 height 17
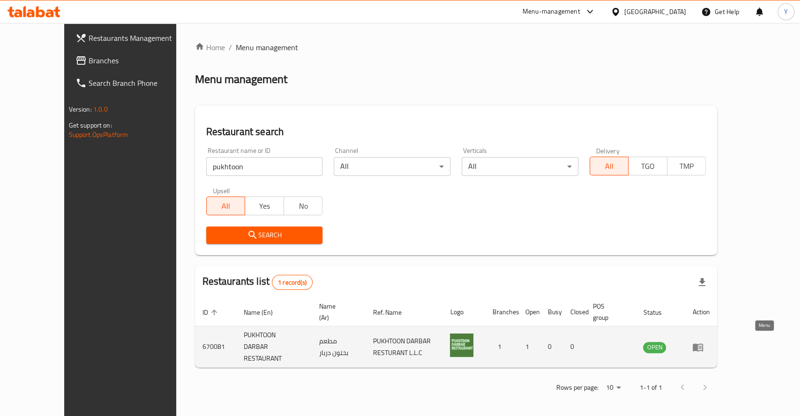
click at [704, 342] on icon "enhanced table" at bounding box center [697, 346] width 11 height 11
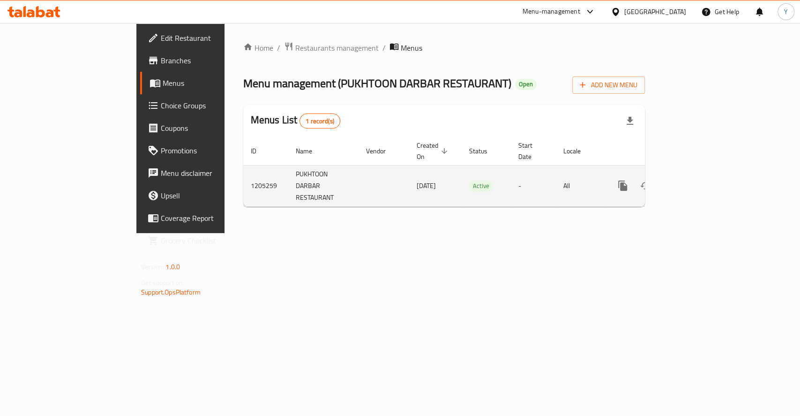
click at [702, 181] on link "enhanced table" at bounding box center [690, 185] width 22 height 22
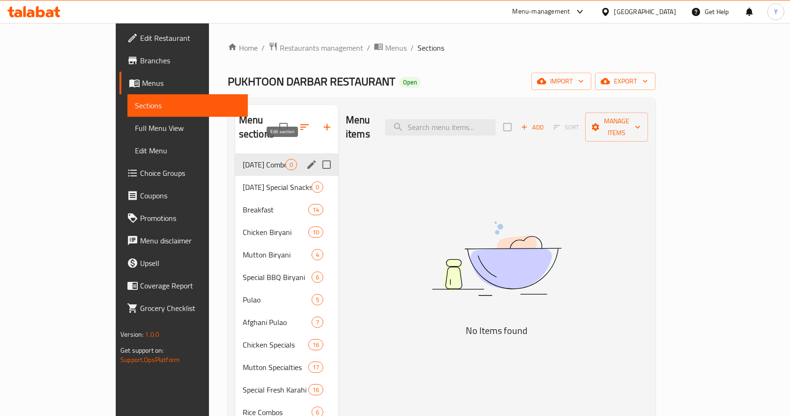
click at [249, 181] on span "Ramadan Special Snacks" at bounding box center [277, 186] width 69 height 11
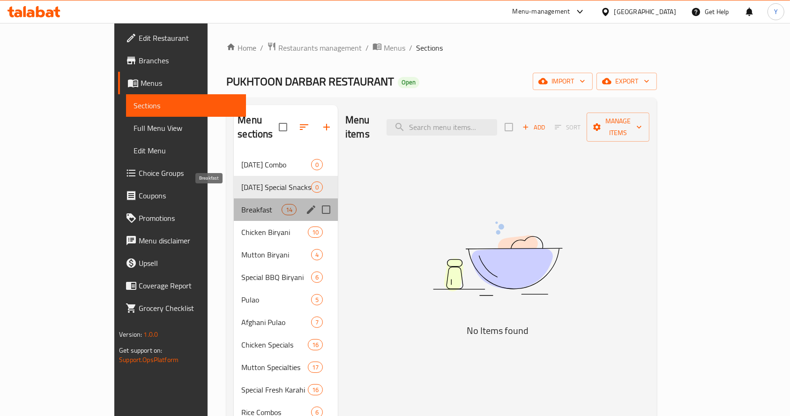
click at [241, 204] on span "Breakfast" at bounding box center [261, 209] width 40 height 11
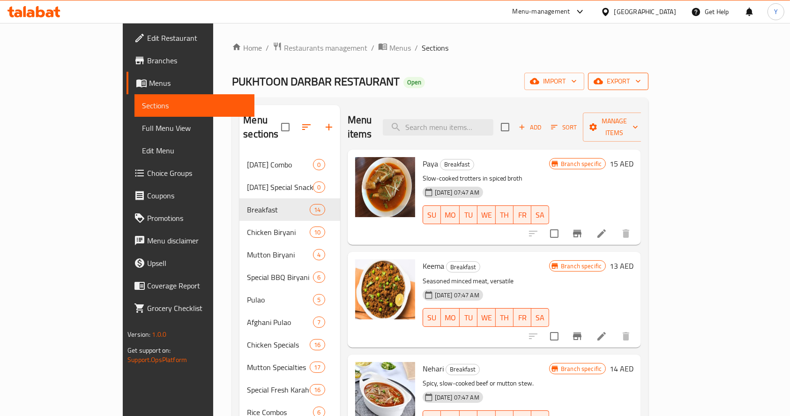
click at [641, 81] on span "export" at bounding box center [618, 81] width 45 height 12
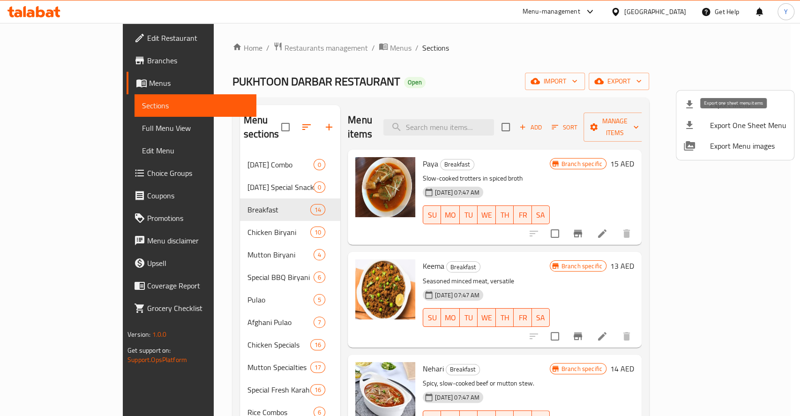
click at [729, 121] on span "Export One Sheet Menu" at bounding box center [748, 125] width 76 height 11
click at [566, 47] on div at bounding box center [400, 208] width 800 height 416
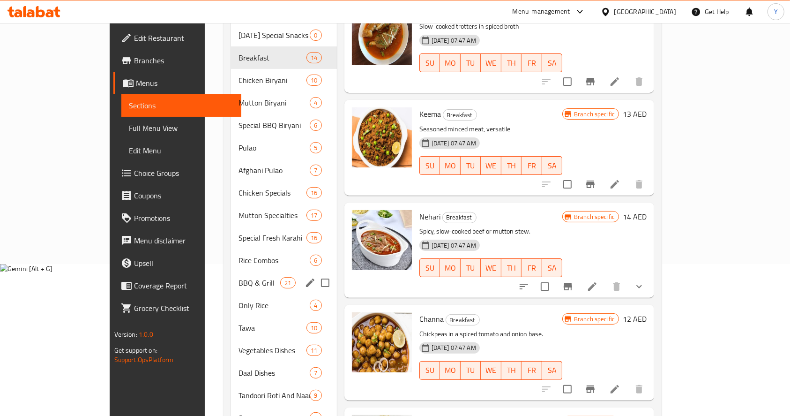
scroll to position [152, 0]
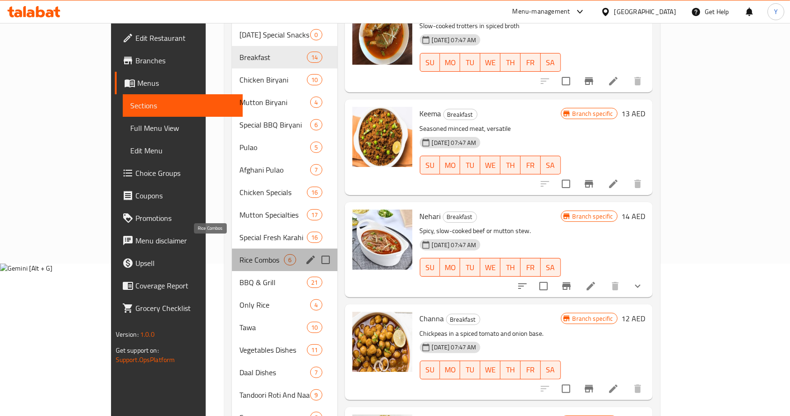
click at [240, 254] on span "Rice Combos" at bounding box center [262, 259] width 45 height 11
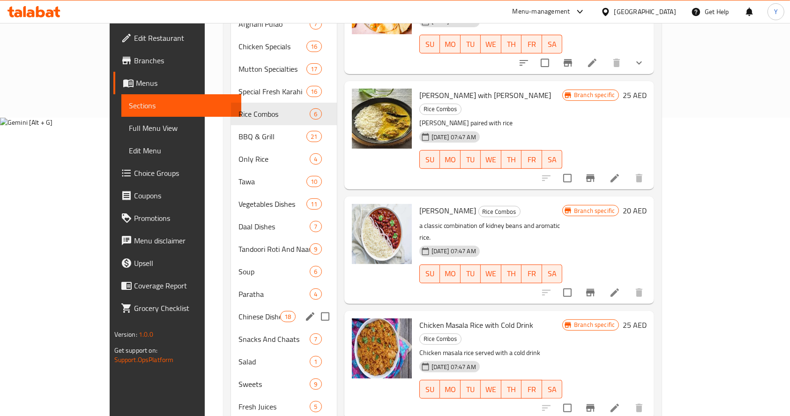
scroll to position [298, 0]
click at [239, 176] on span "Tawa" at bounding box center [260, 181] width 42 height 11
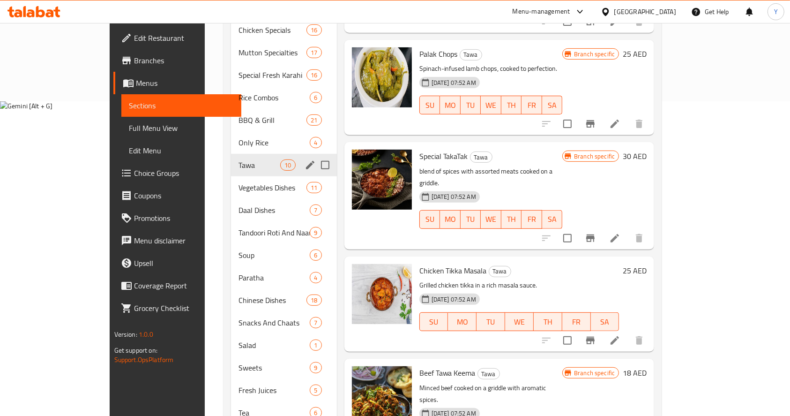
scroll to position [360, 0]
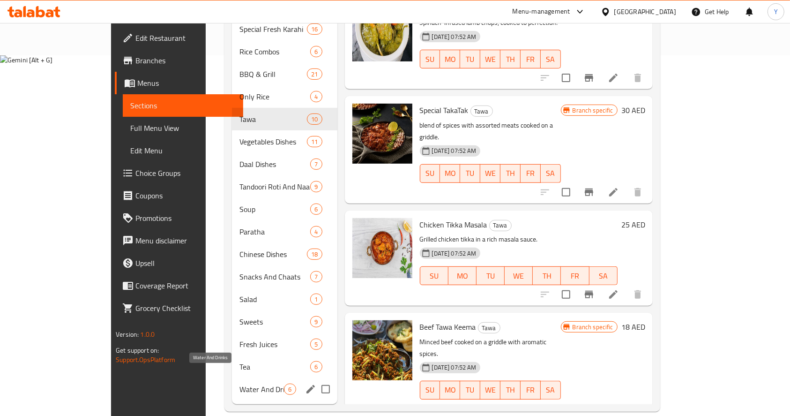
click at [232, 360] on div "Tea 6" at bounding box center [284, 366] width 105 height 22
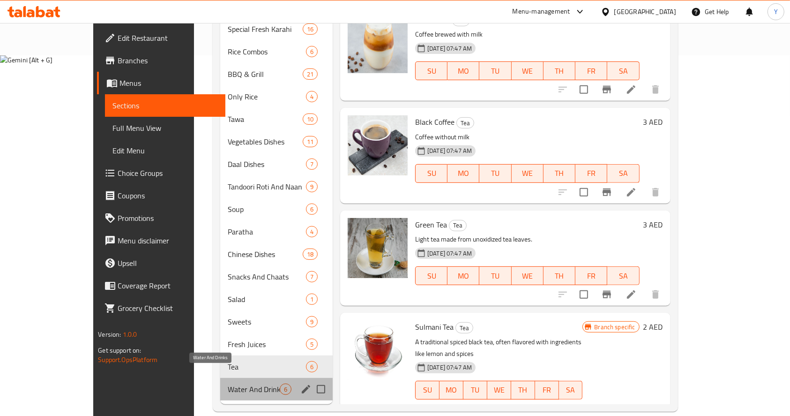
click at [228, 383] on span "Water And Drinks" at bounding box center [254, 388] width 52 height 11
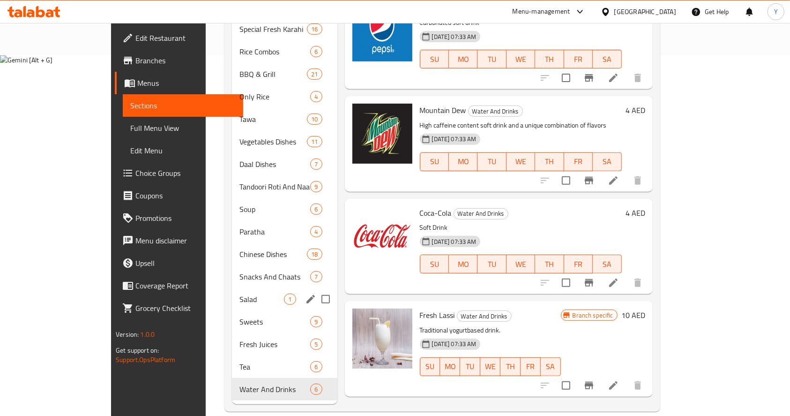
click at [232, 291] on div "Salad 1" at bounding box center [284, 299] width 105 height 22
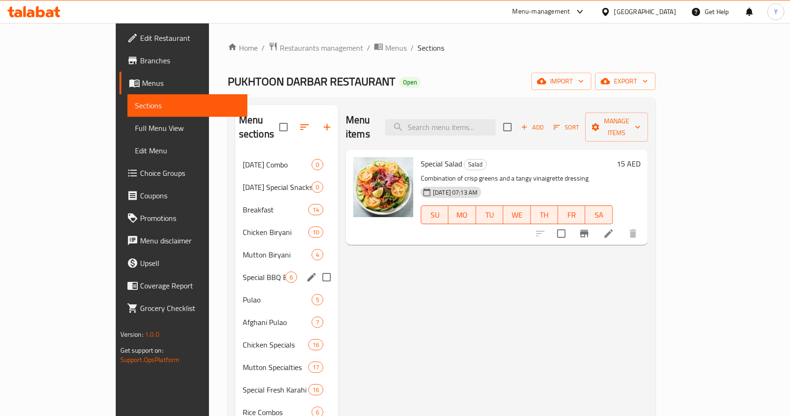
click at [243, 249] on span "Mutton Biryani" at bounding box center [277, 254] width 69 height 11
